Goal: Obtain resource: Download file/media

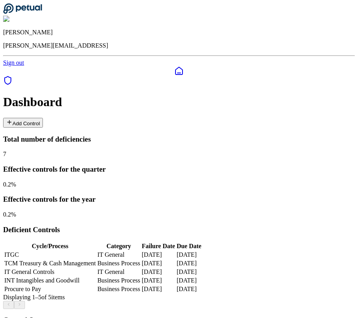
click at [18, 76] on div at bounding box center [178, 81] width 351 height 11
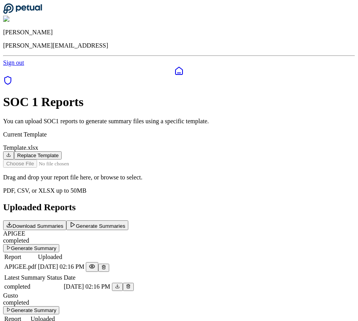
click at [14, 66] on div at bounding box center [178, 70] width 351 height 9
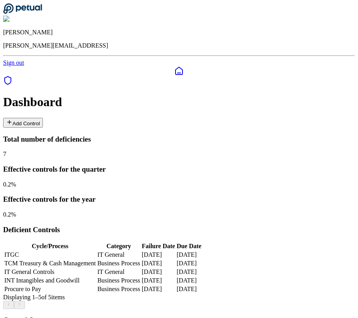
click at [9, 76] on icon at bounding box center [8, 80] width 6 height 8
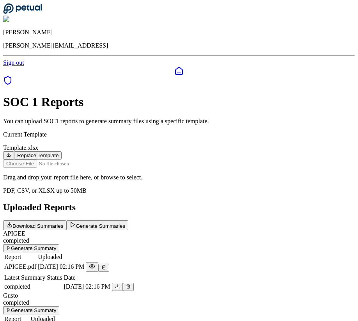
click at [66, 220] on button "Download Summaries" at bounding box center [34, 225] width 63 height 10
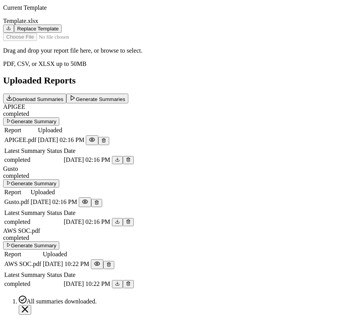
scroll to position [215, 0]
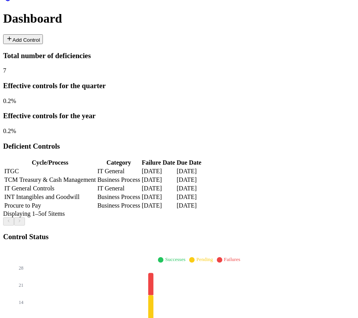
scroll to position [91, 0]
